Goal: Entertainment & Leisure: Consume media (video, audio)

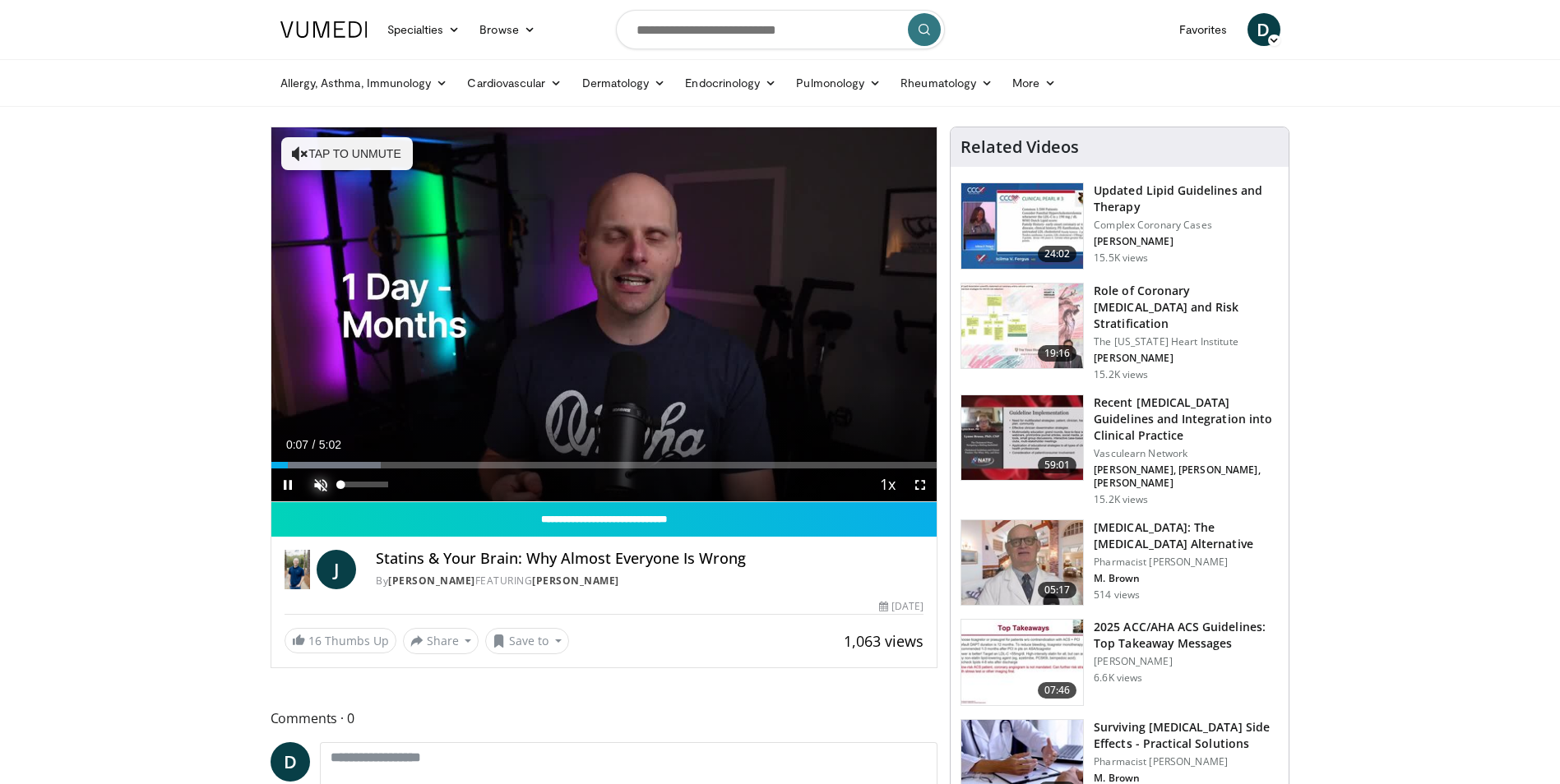
click at [323, 479] on span "Video Player" at bounding box center [321, 485] width 33 height 33
